Goal: Task Accomplishment & Management: Complete application form

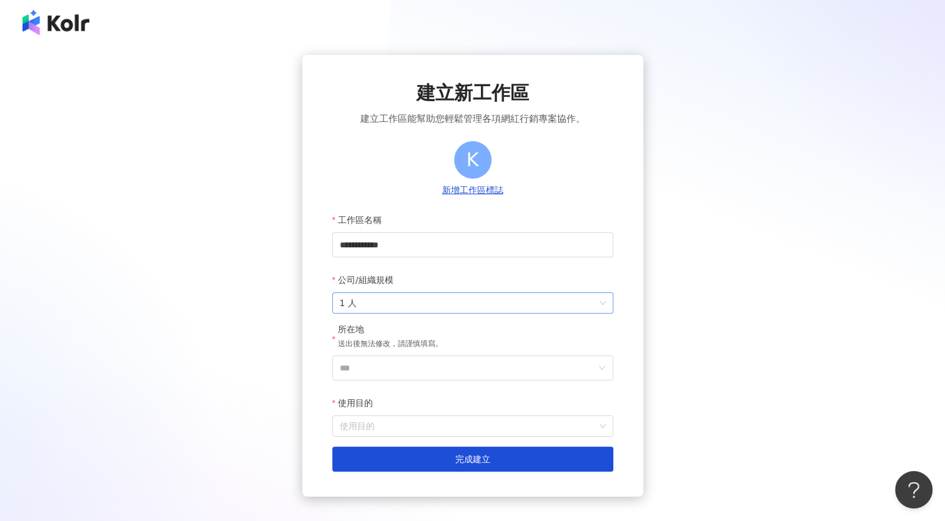
click at [452, 301] on span "1 人" at bounding box center [473, 303] width 266 height 20
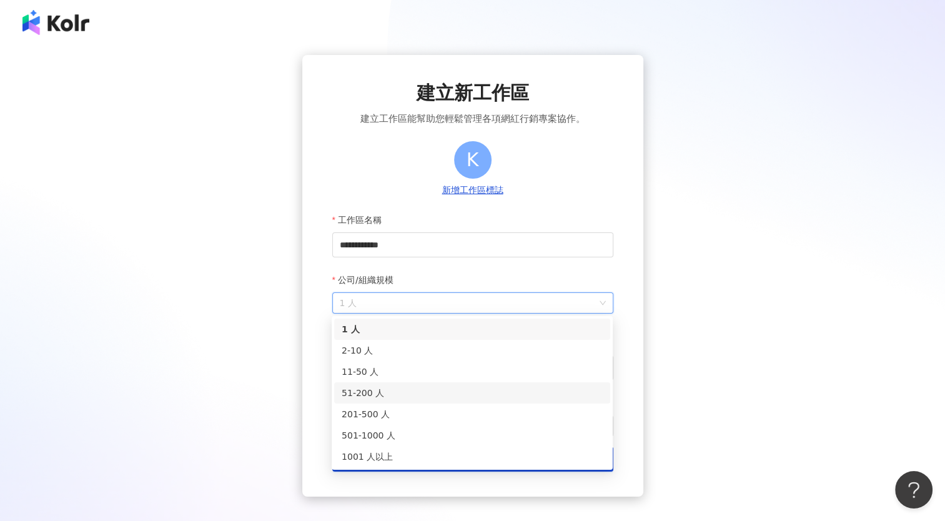
click at [373, 401] on div "51-200 人" at bounding box center [472, 392] width 276 height 21
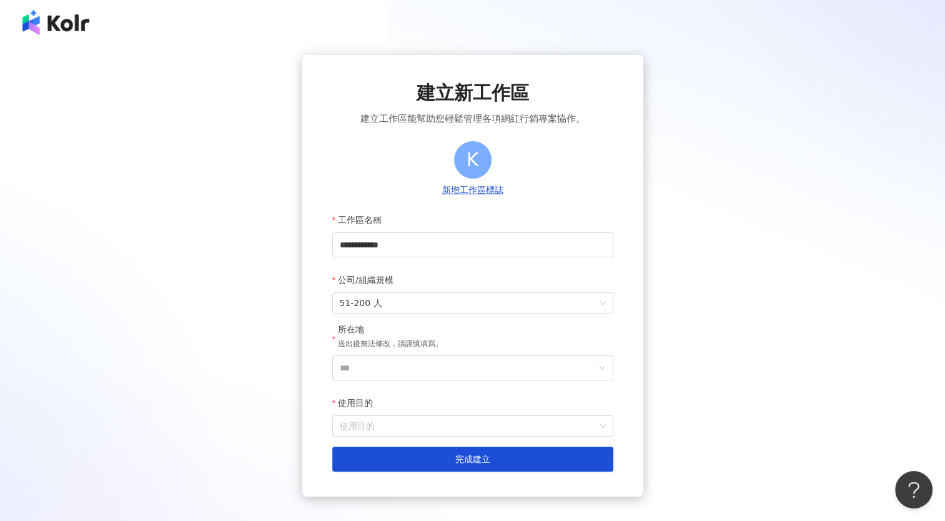
click at [772, 367] on div "**********" at bounding box center [472, 276] width 915 height 442
click at [382, 365] on input "***" at bounding box center [468, 368] width 256 height 24
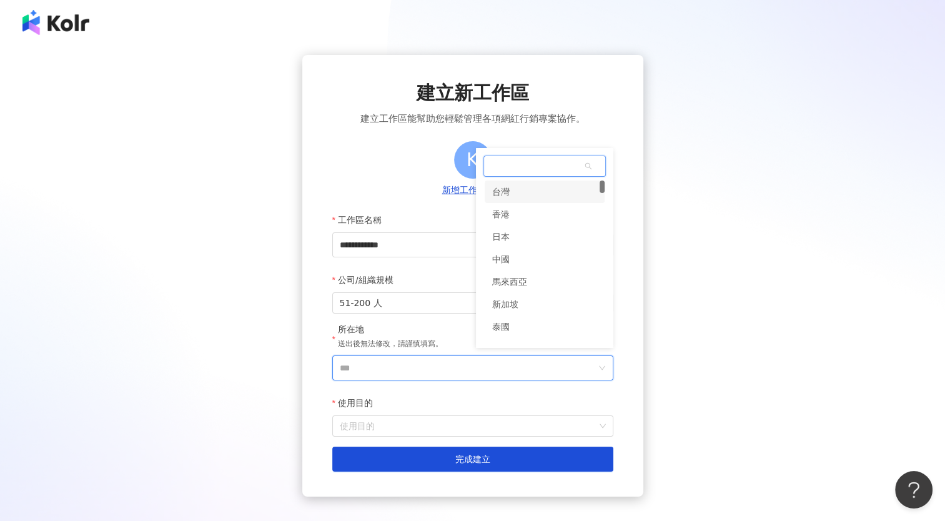
click at [513, 184] on div "台灣" at bounding box center [545, 191] width 120 height 22
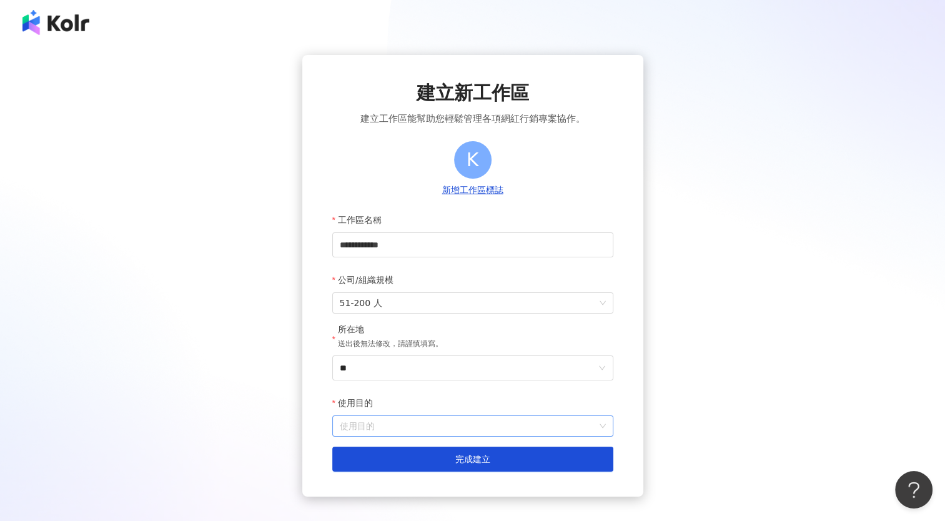
click at [403, 422] on input "使用目的" at bounding box center [473, 426] width 266 height 20
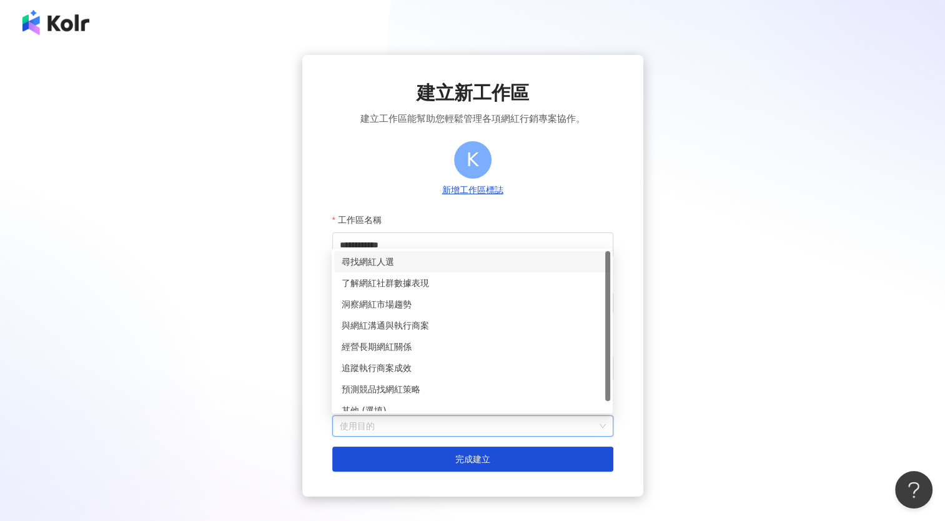
click at [375, 255] on div "尋找網紅人選" at bounding box center [472, 262] width 261 height 14
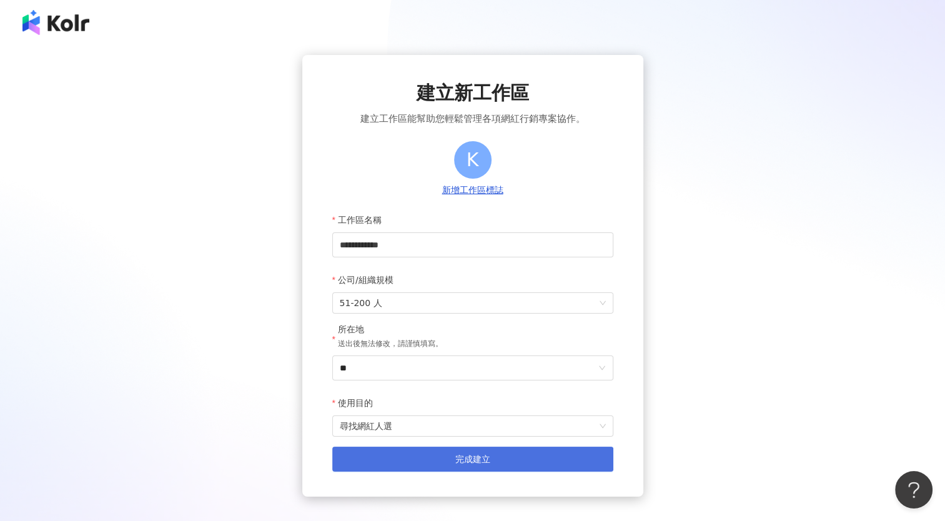
click at [477, 464] on span "完成建立" at bounding box center [472, 459] width 35 height 10
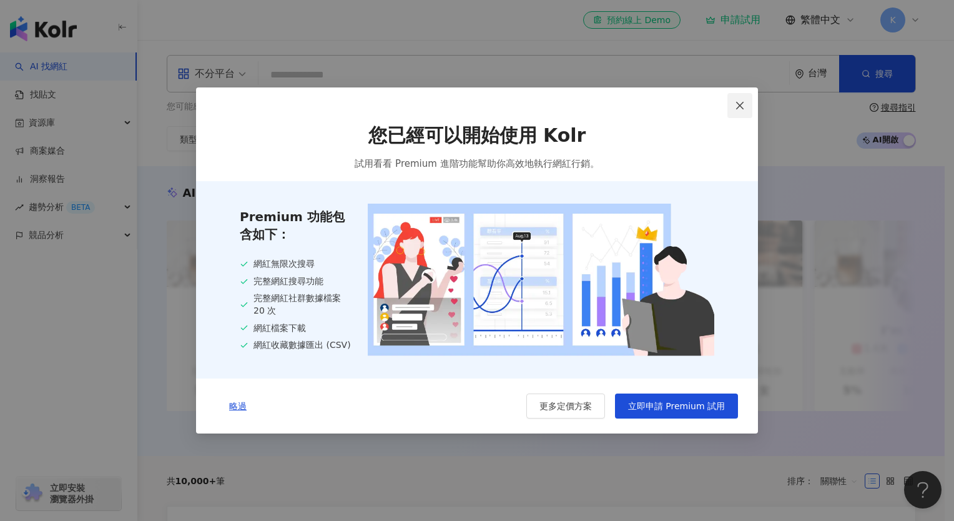
click at [738, 101] on icon "close" at bounding box center [740, 106] width 10 height 10
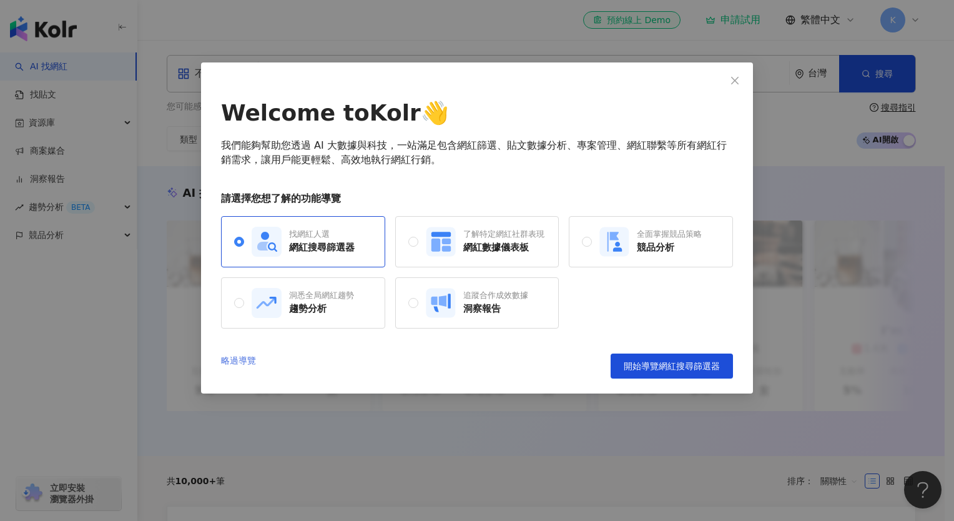
click at [225, 355] on link "略過導覽" at bounding box center [238, 365] width 35 height 25
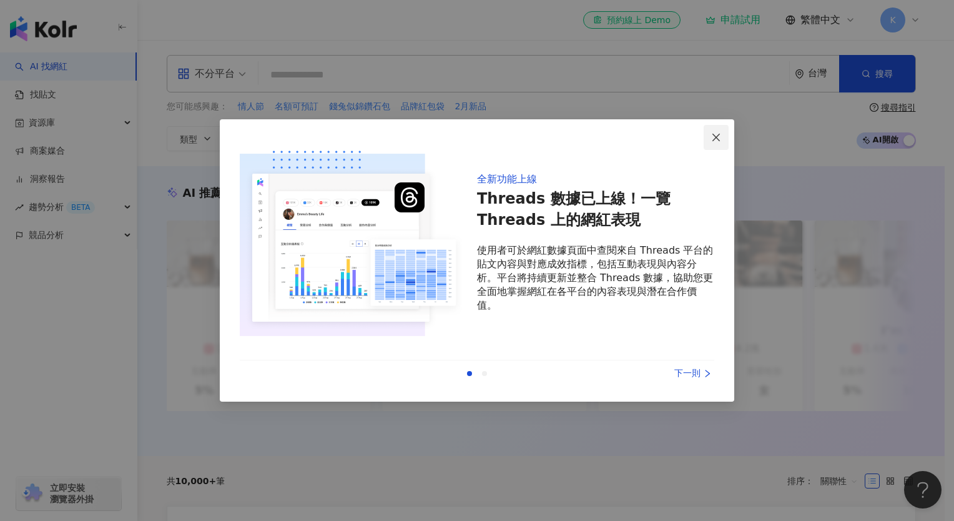
click at [715, 137] on icon "close" at bounding box center [716, 137] width 10 height 10
